Goal: Transaction & Acquisition: Obtain resource

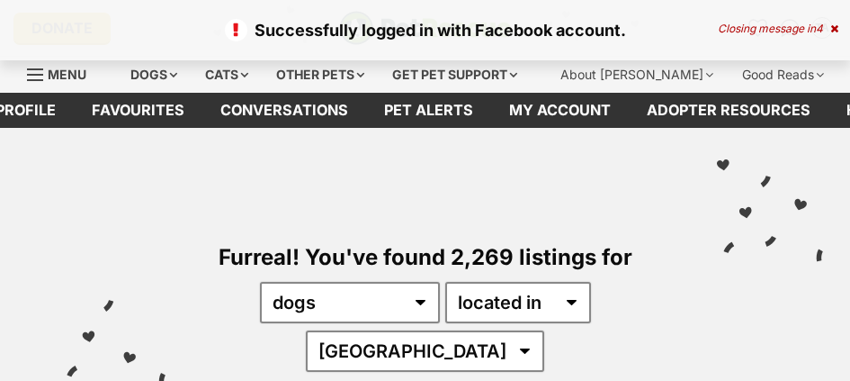
click at [321, 294] on select "any type of pet cats dogs other pets" at bounding box center [350, 302] width 180 height 41
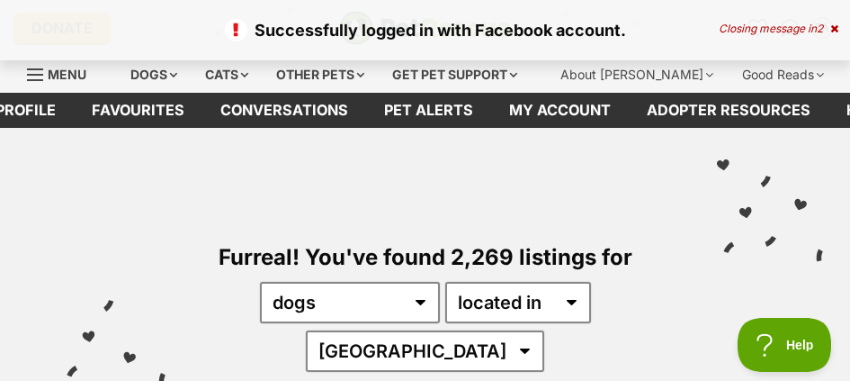
click at [260, 282] on select "any type of pet cats dogs other pets" at bounding box center [350, 302] width 180 height 41
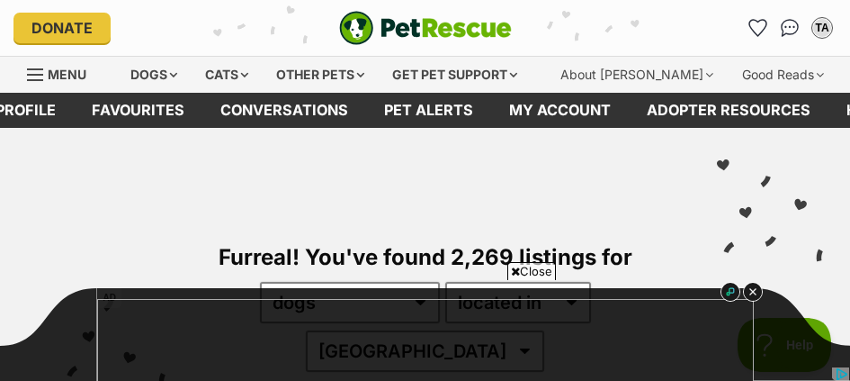
scroll to position [222, 0]
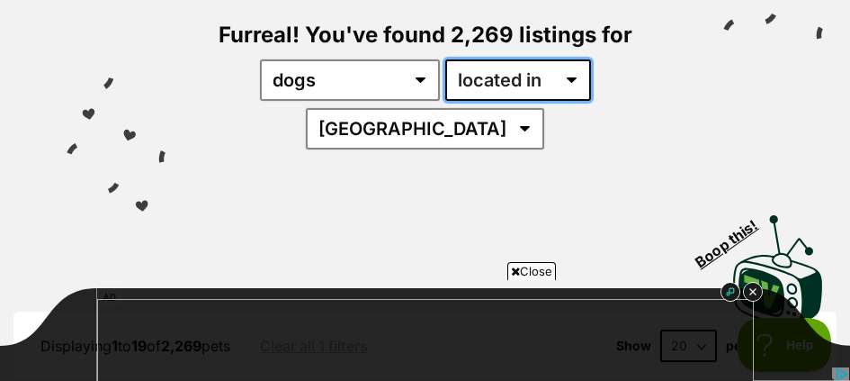
click at [577, 76] on select "available in located in" at bounding box center [518, 79] width 146 height 41
click at [569, 72] on select "available in located in" at bounding box center [518, 79] width 146 height 41
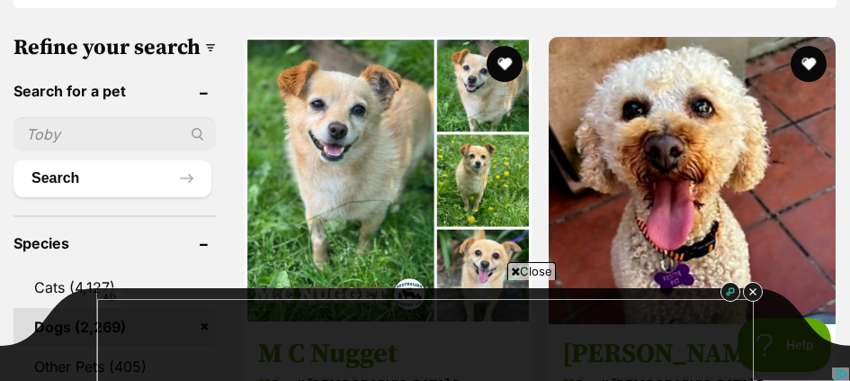
scroll to position [239, 0]
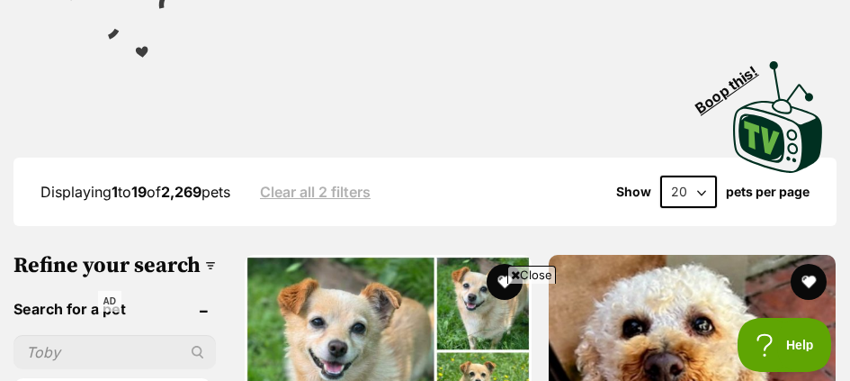
scroll to position [467, 0]
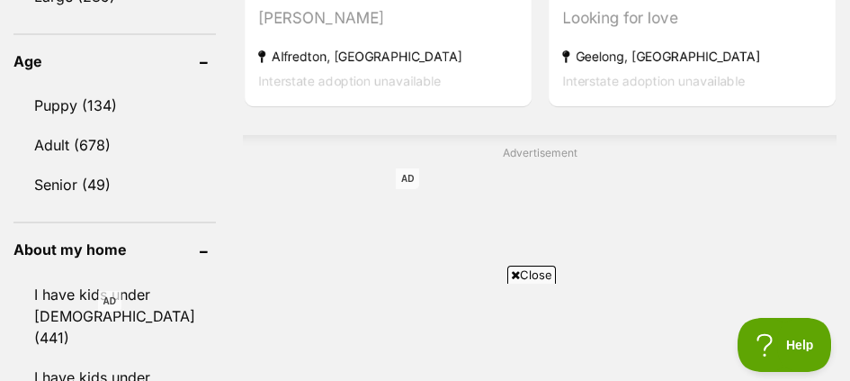
scroll to position [1479, 0]
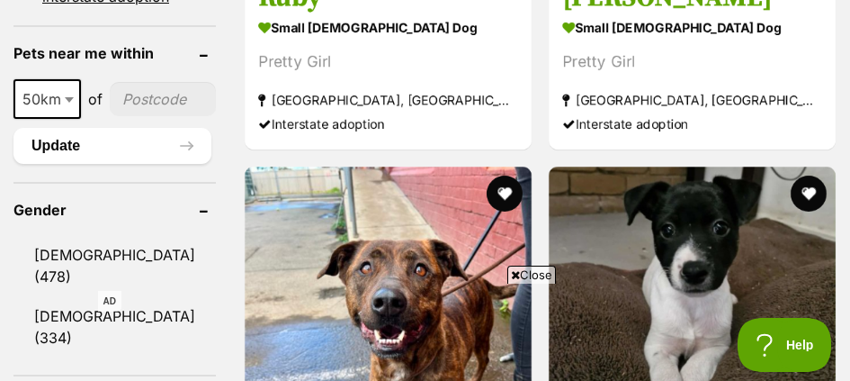
click at [68, 119] on span at bounding box center [71, 99] width 18 height 40
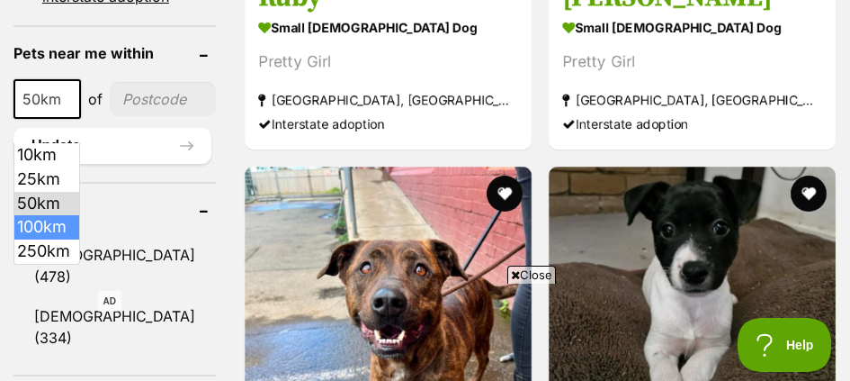
drag, startPoint x: 53, startPoint y: 229, endPoint x: 49, endPoint y: 238, distance: 9.7
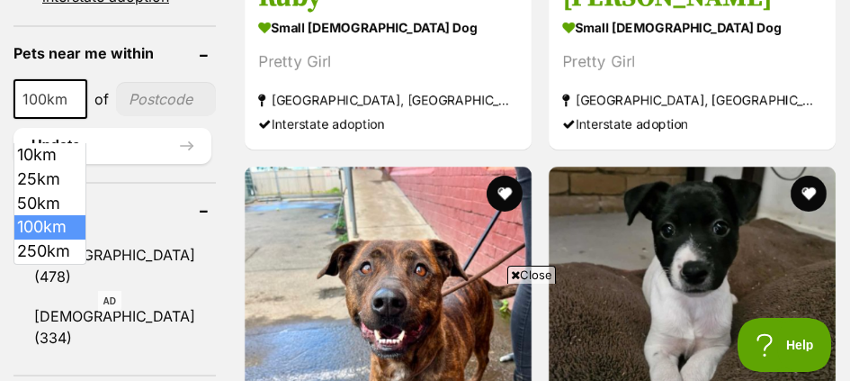
click at [78, 103] on b at bounding box center [75, 99] width 9 height 5
select select "250"
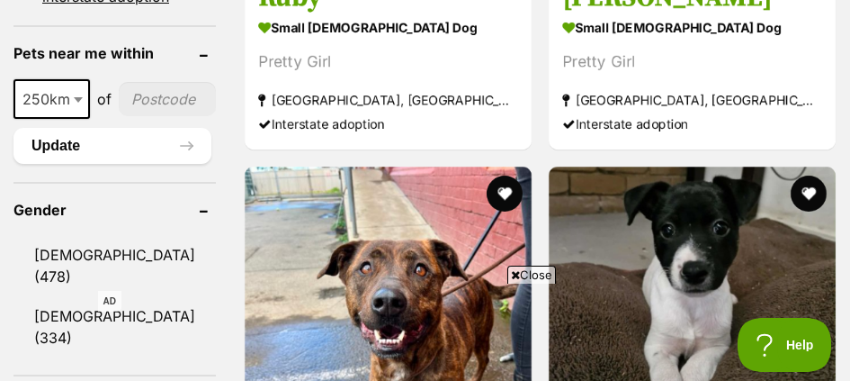
click at [150, 116] on input"] "postcode" at bounding box center [167, 99] width 97 height 34
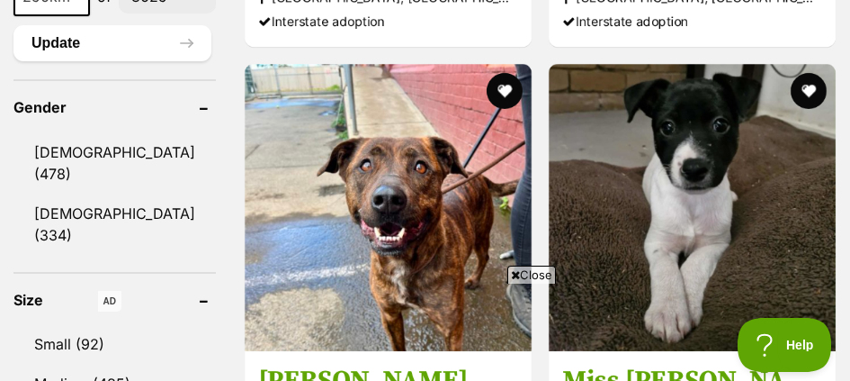
scroll to position [1647, 0]
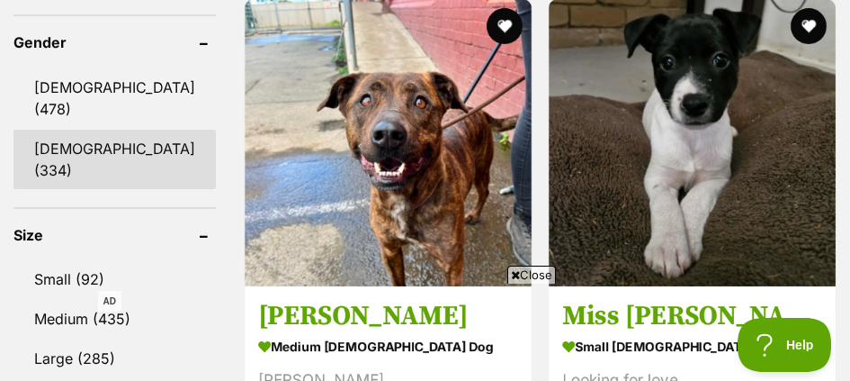
type input"] "3025"
click at [59, 149] on link "Female (334)" at bounding box center [114, 159] width 202 height 59
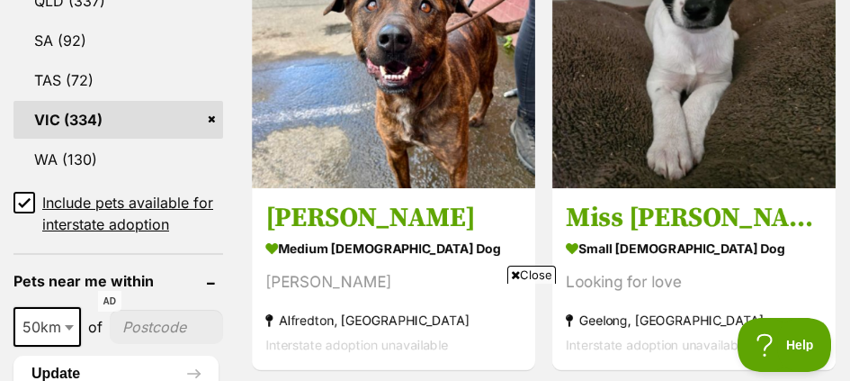
scroll to position [1225, 0]
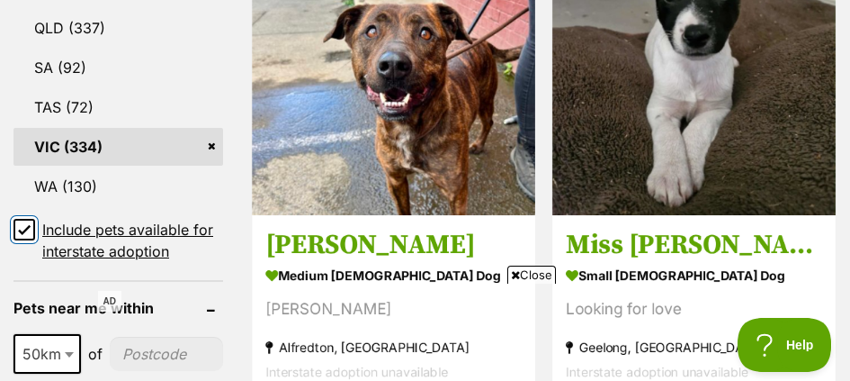
click at [27, 226] on input "Include pets available for interstate adoption" at bounding box center [24, 230] width 22 height 22
click at [23, 234] on icon at bounding box center [24, 230] width 11 height 8
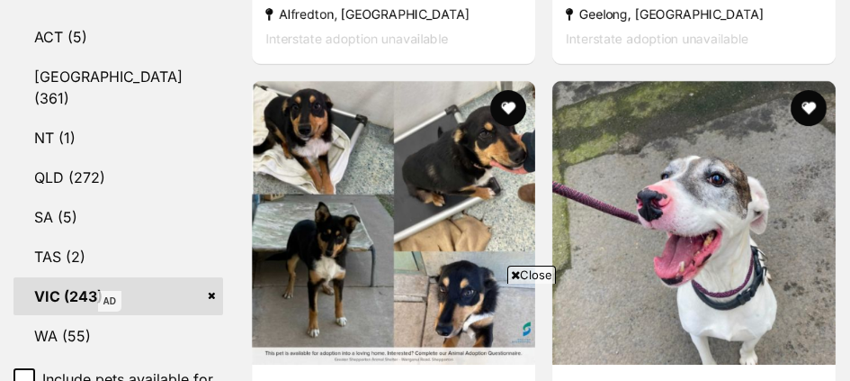
scroll to position [936, 0]
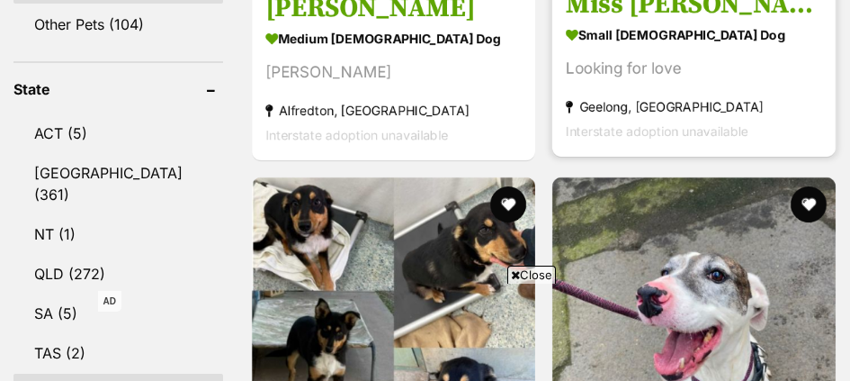
click at [602, 22] on h3 "Miss [PERSON_NAME]" at bounding box center [694, 4] width 256 height 34
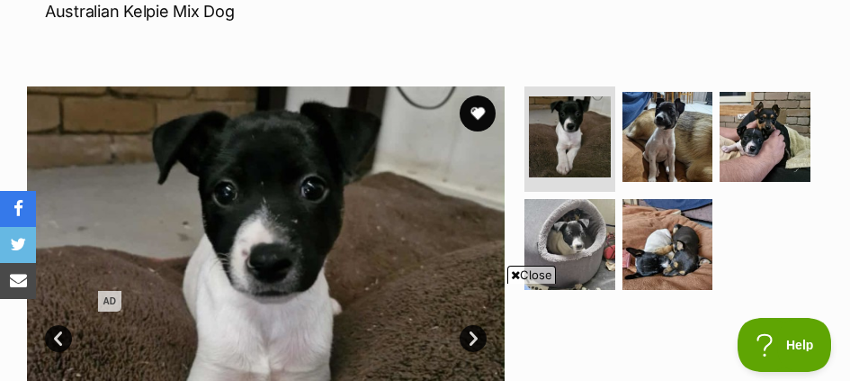
scroll to position [324, 0]
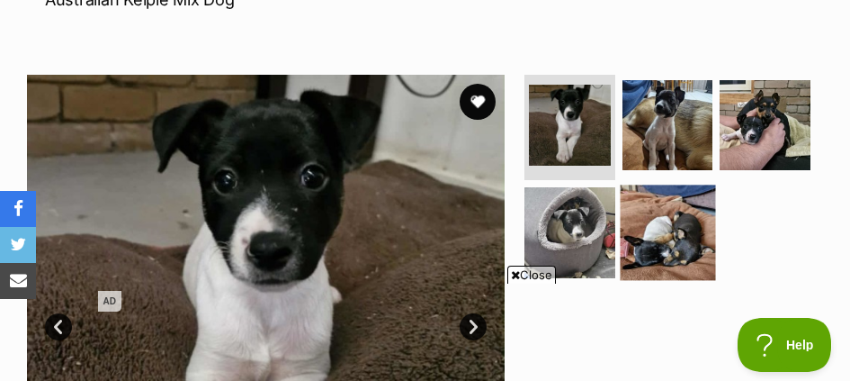
click at [679, 199] on img at bounding box center [667, 232] width 95 height 95
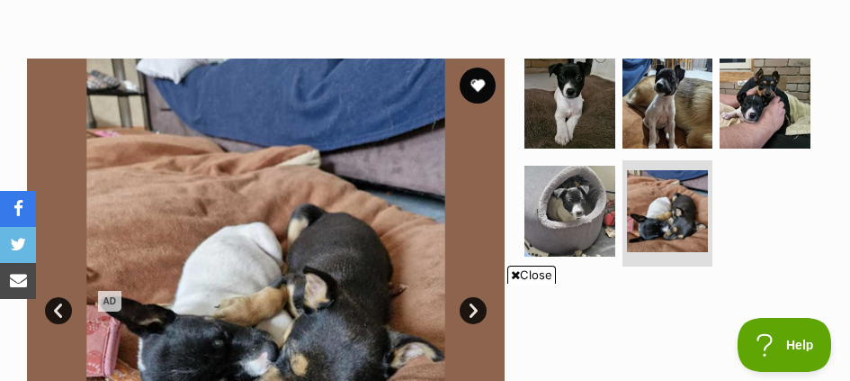
scroll to position [312, 0]
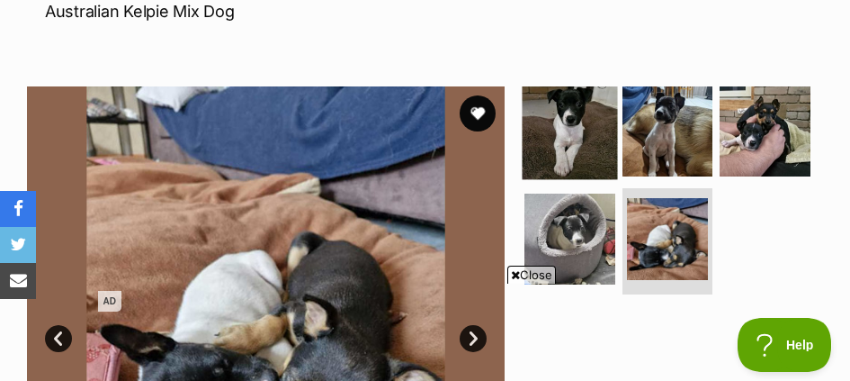
click at [585, 108] on img at bounding box center [569, 131] width 95 height 95
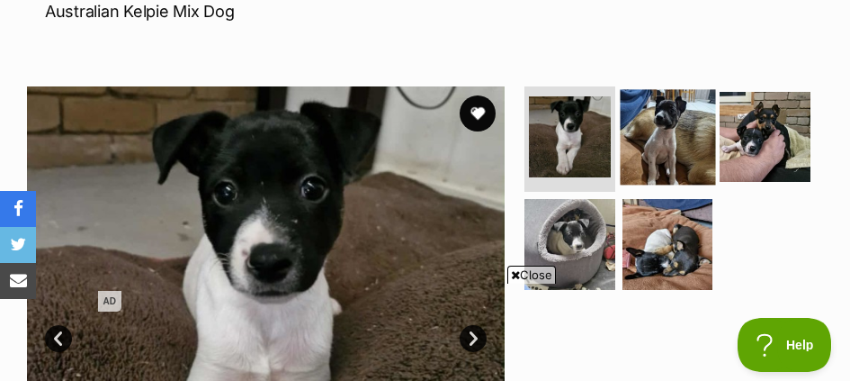
click at [672, 110] on img at bounding box center [667, 136] width 95 height 95
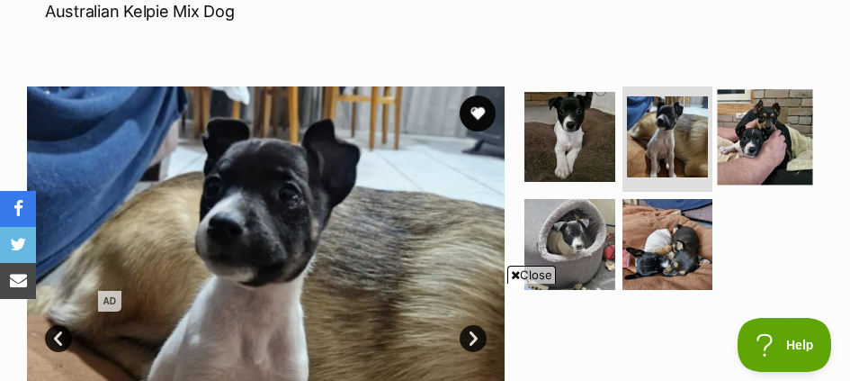
click at [734, 100] on img at bounding box center [765, 136] width 95 height 95
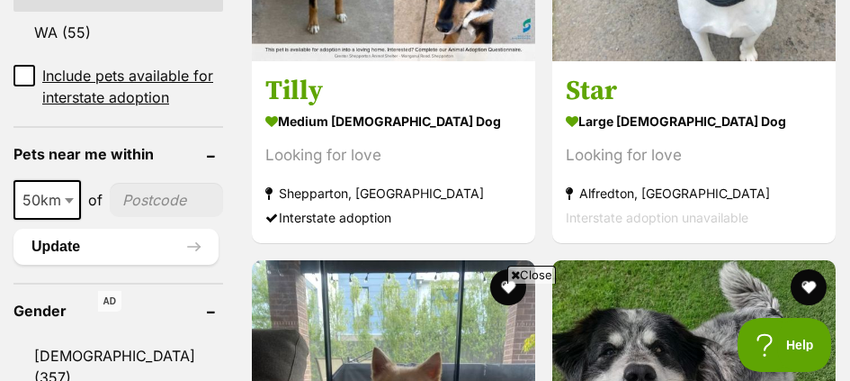
scroll to position [1345, 0]
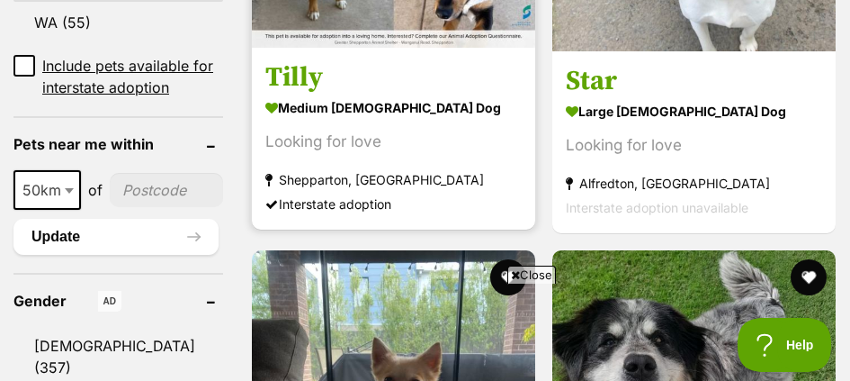
click at [265, 94] on h3 "Tilly" at bounding box center [393, 77] width 256 height 34
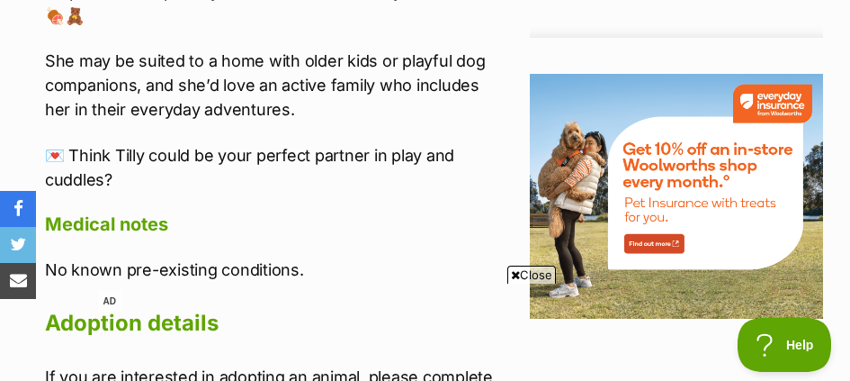
scroll to position [2254, 0]
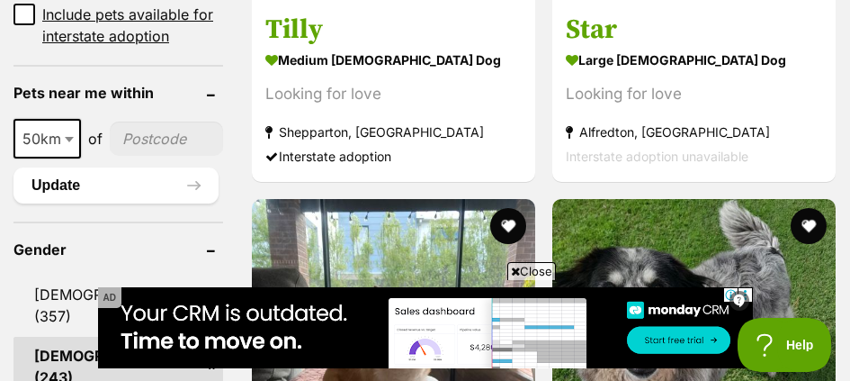
scroll to position [1304, 0]
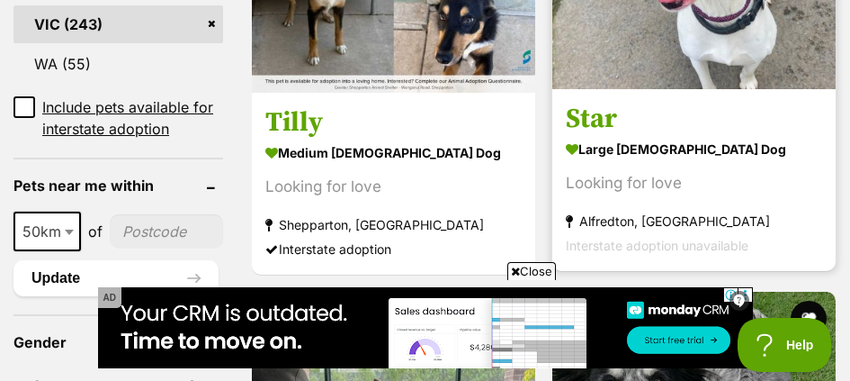
click at [799, 257] on section "large [DEMOGRAPHIC_DATA] Dog Looking for love [GEOGRAPHIC_DATA], [GEOGRAPHIC_DA…" at bounding box center [694, 196] width 256 height 121
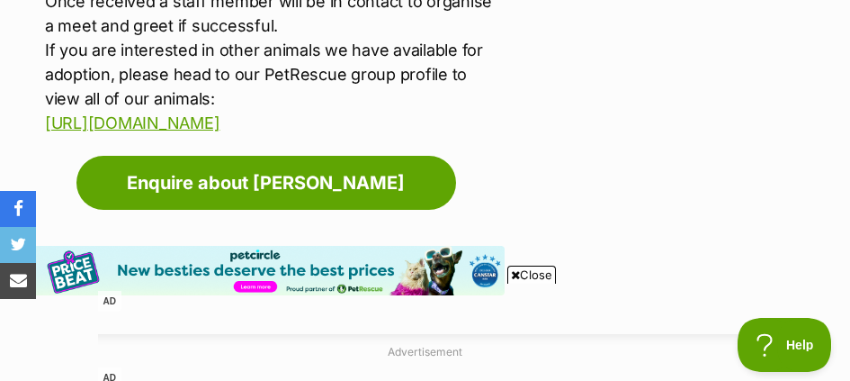
scroll to position [2617, 0]
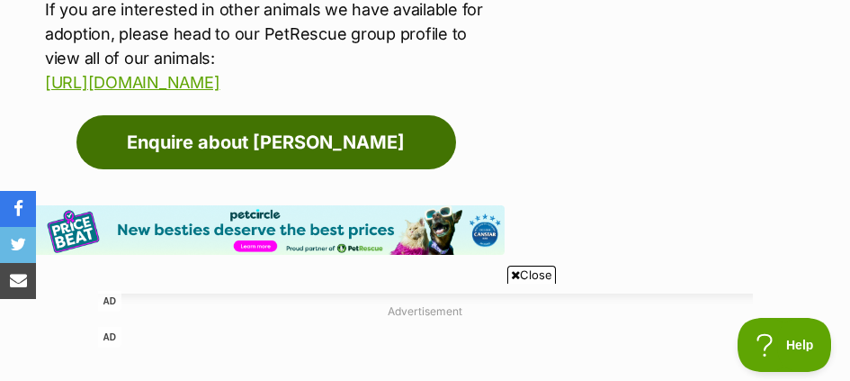
click at [221, 169] on link "Enquire about Tilly" at bounding box center [266, 142] width 380 height 54
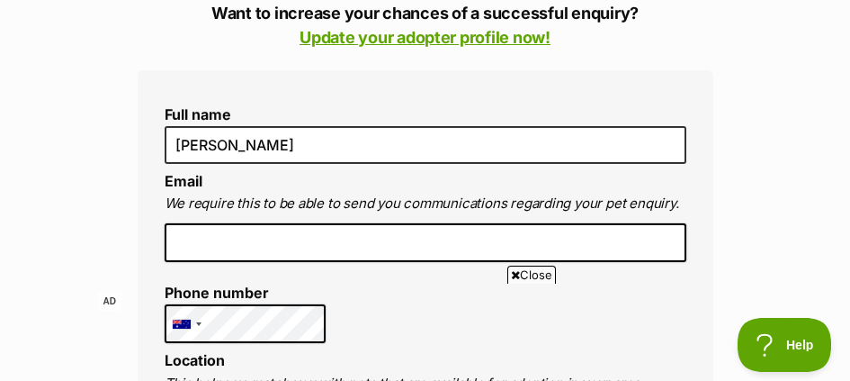
scroll to position [489, 0]
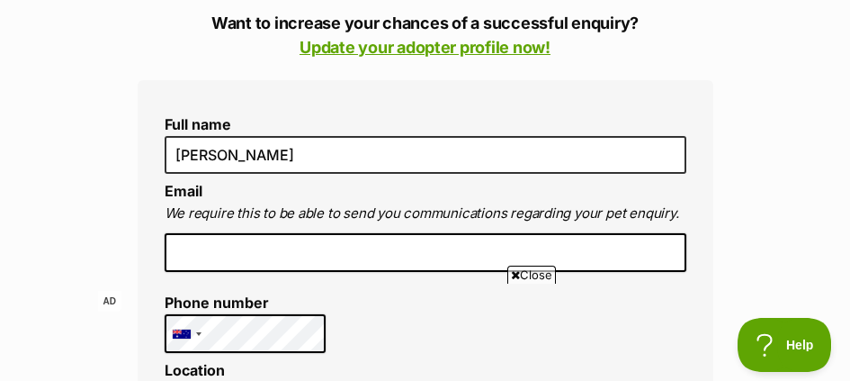
drag, startPoint x: 858, startPoint y: 44, endPoint x: 841, endPoint y: 94, distance: 53.2
